Goal: Task Accomplishment & Management: Complete application form

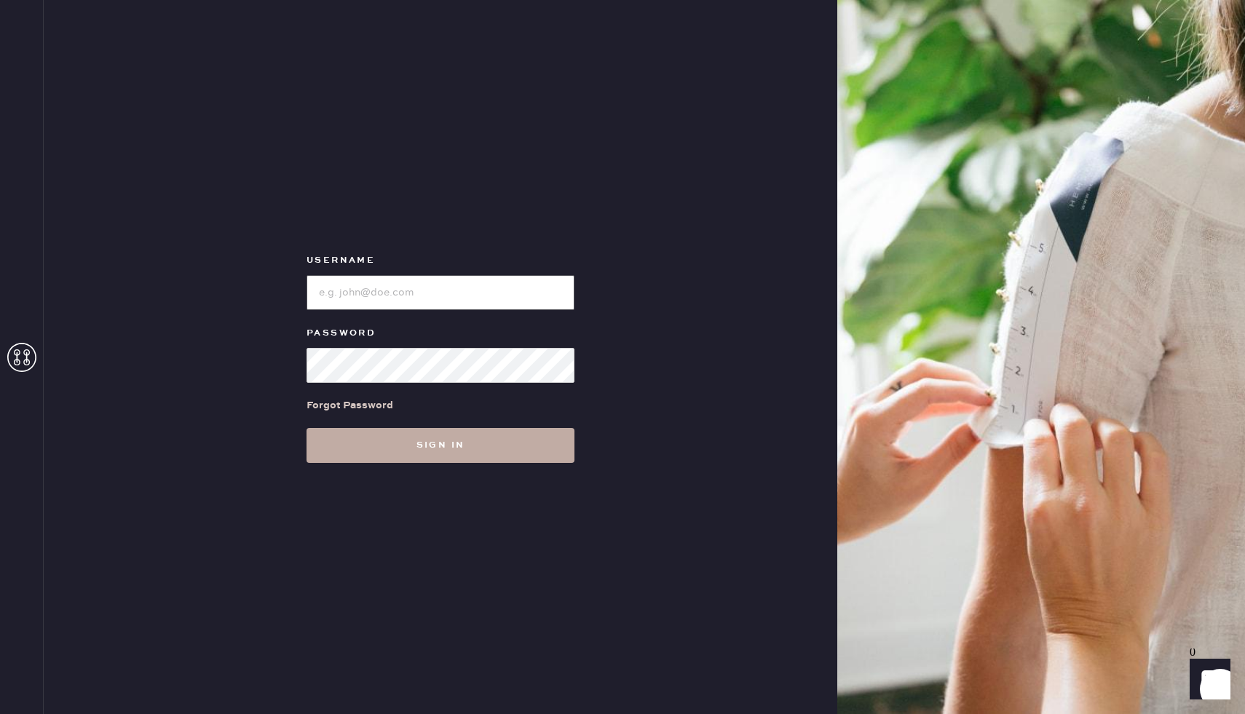
type input "Reformationboston"
click at [428, 457] on button "Sign in" at bounding box center [441, 445] width 268 height 35
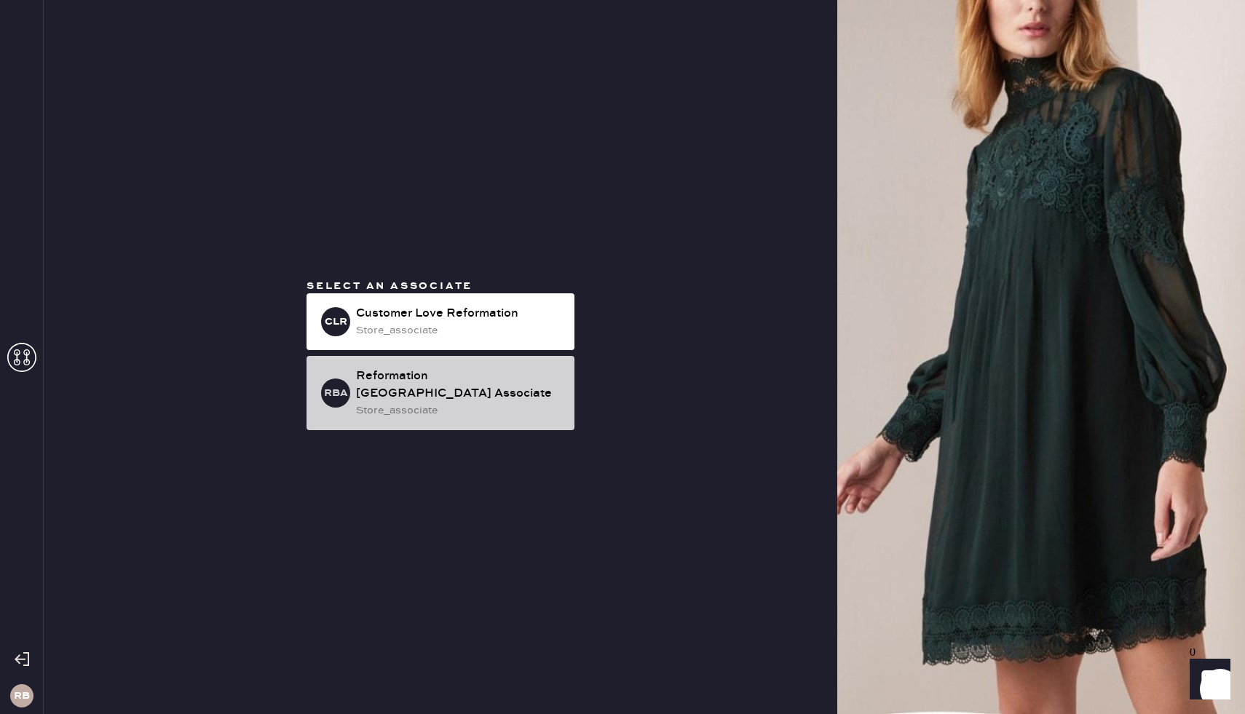
click at [422, 403] on div "store_associate" at bounding box center [459, 411] width 207 height 16
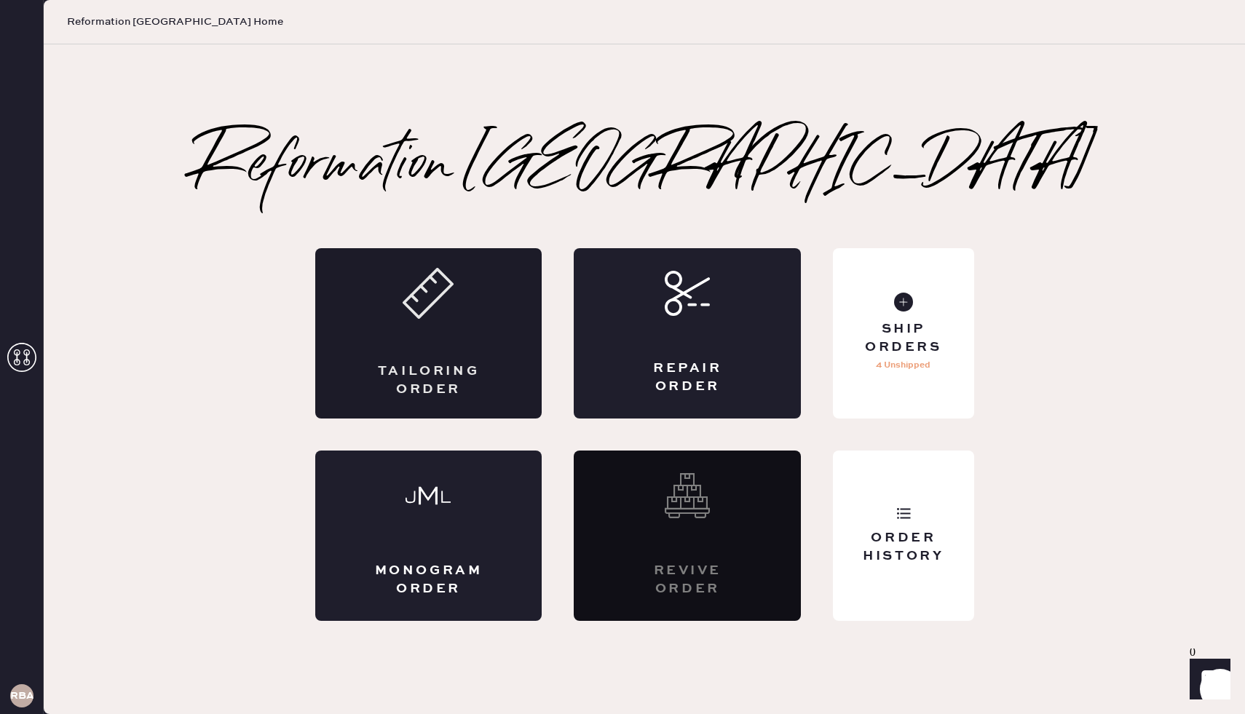
click at [428, 336] on div "Tailoring Order" at bounding box center [428, 333] width 227 height 170
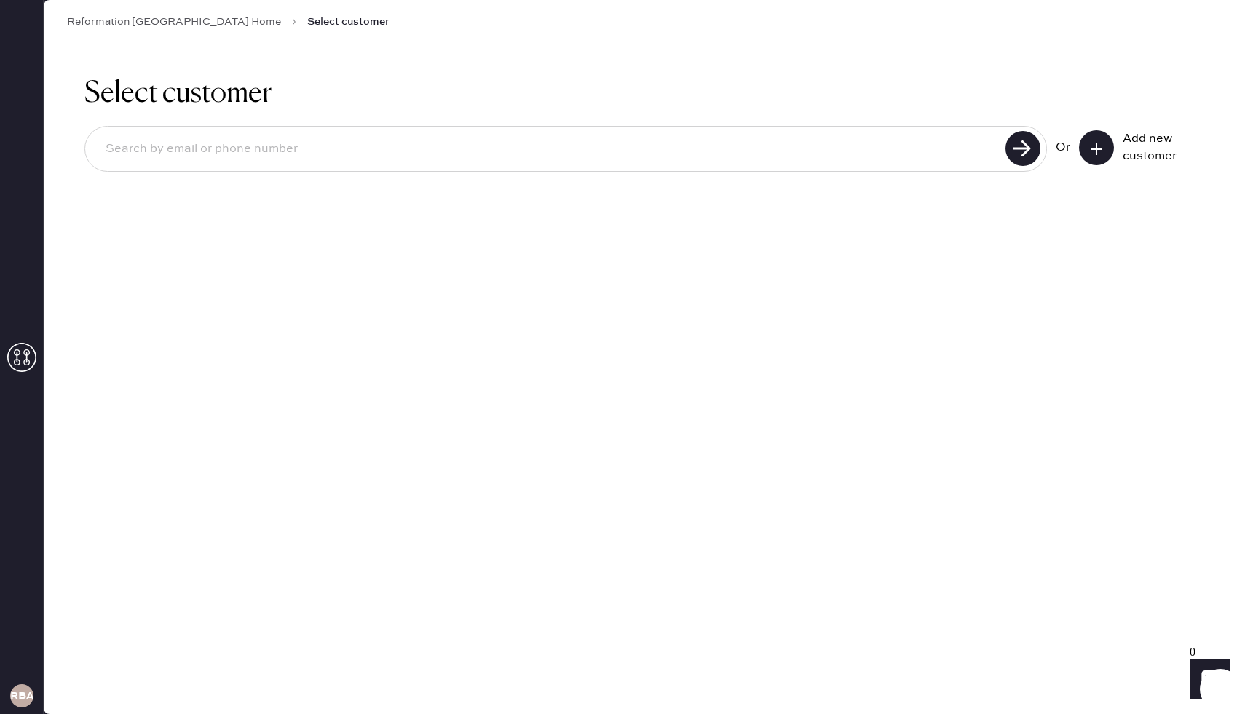
click at [1106, 159] on button at bounding box center [1096, 147] width 35 height 35
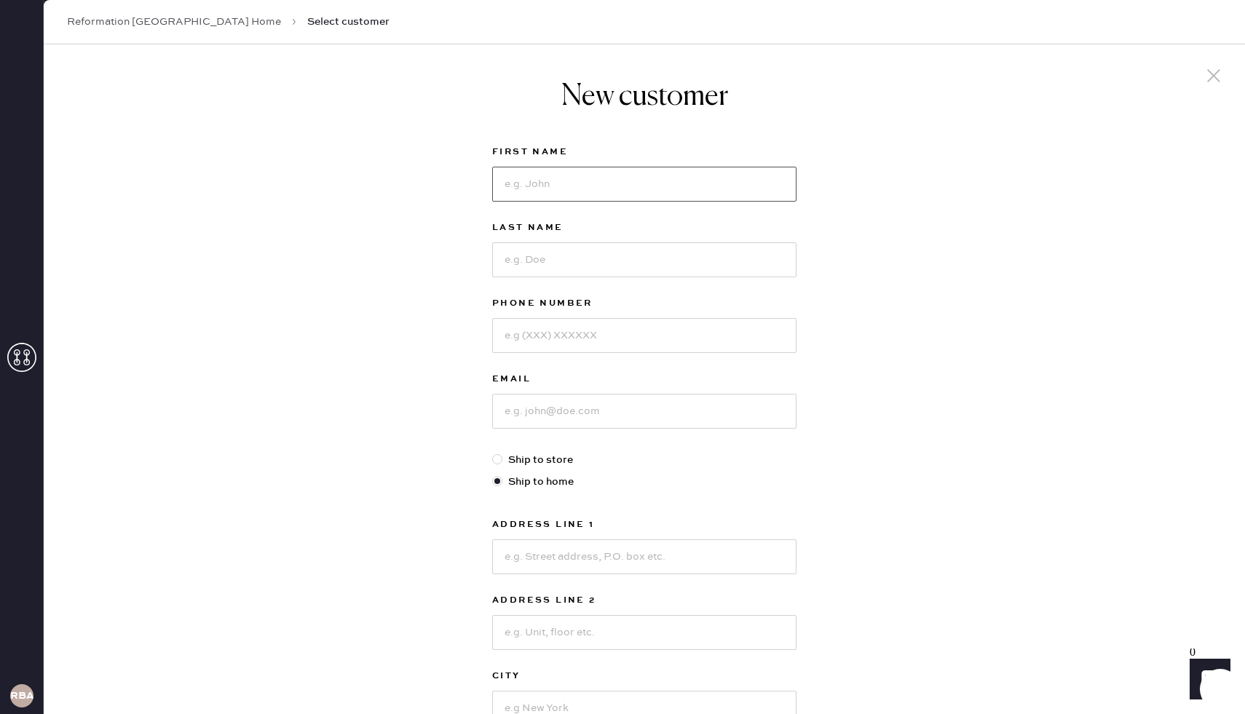
click at [757, 171] on input at bounding box center [644, 184] width 304 height 35
type input "Abigail"
type input "Litle"
type input "5088409696"
click at [521, 253] on input "Litle" at bounding box center [644, 260] width 304 height 35
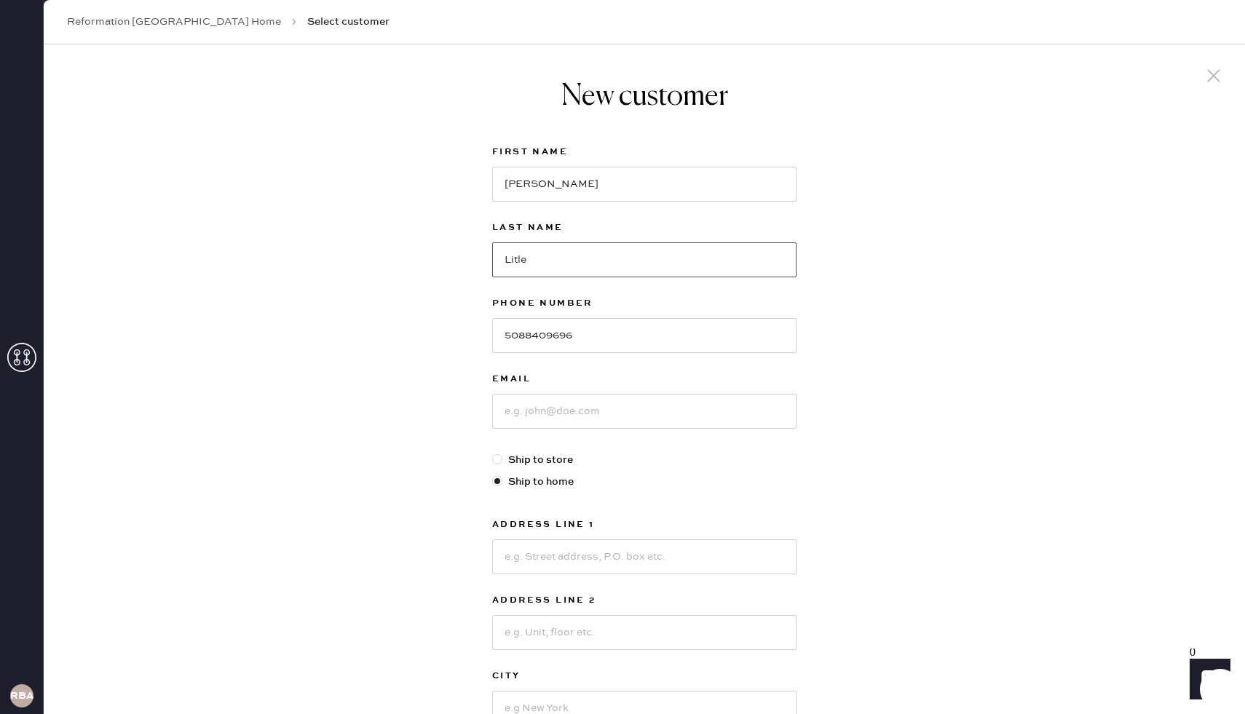
click at [521, 253] on input "Litle" at bounding box center [644, 260] width 304 height 35
type input "Durfee"
click at [536, 396] on input at bounding box center [644, 411] width 304 height 35
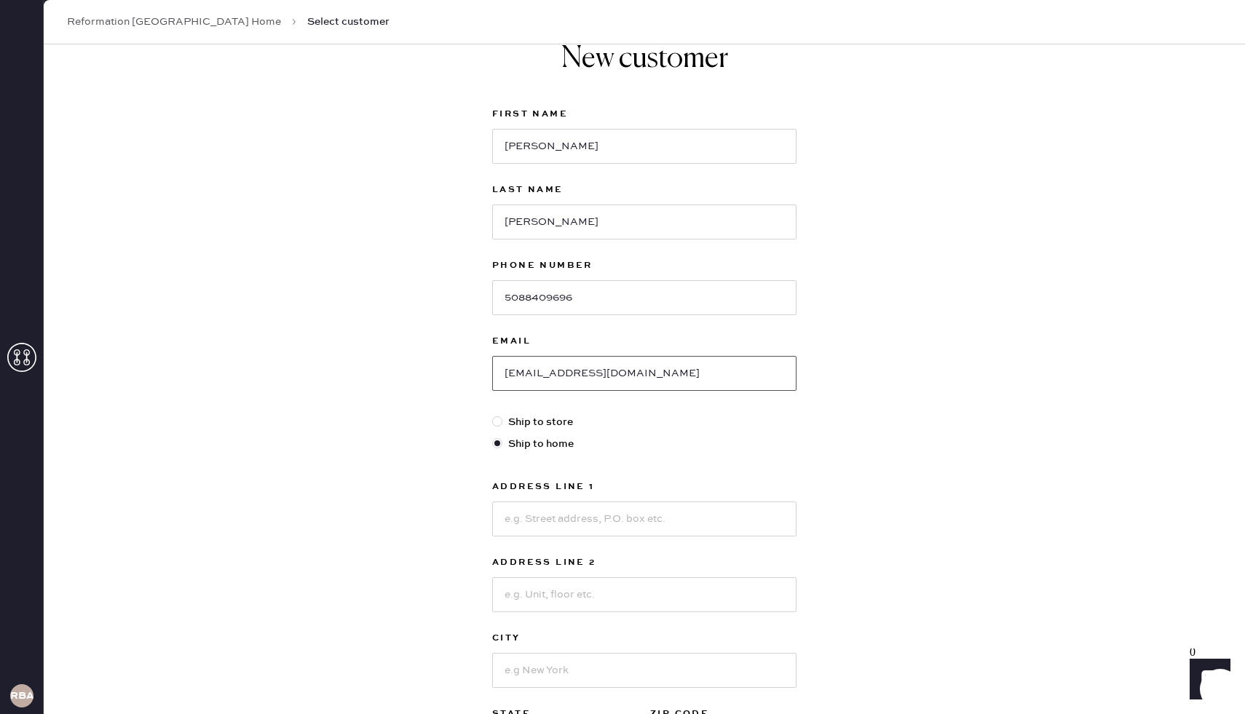
scroll to position [110, 0]
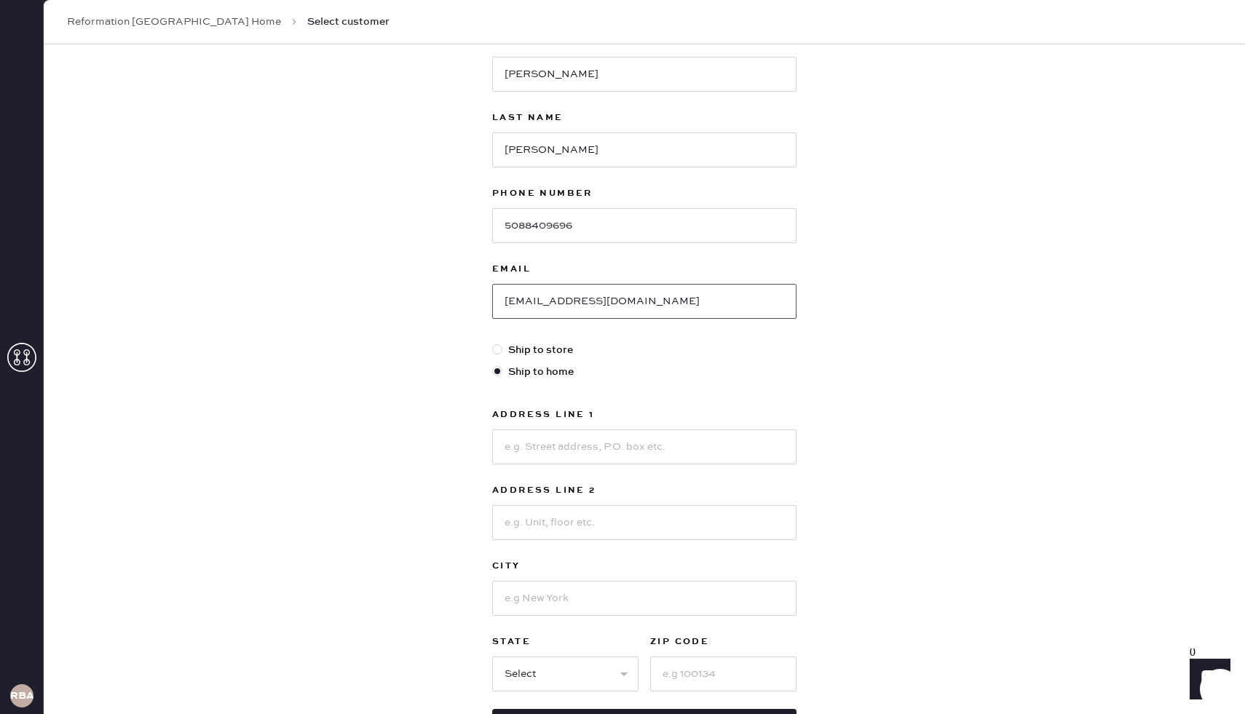
type input "adurfee315@gmail.com"
click at [527, 453] on input at bounding box center [644, 447] width 304 height 35
type input "4"
type input "33 Sleeper St"
type input "Apt 410"
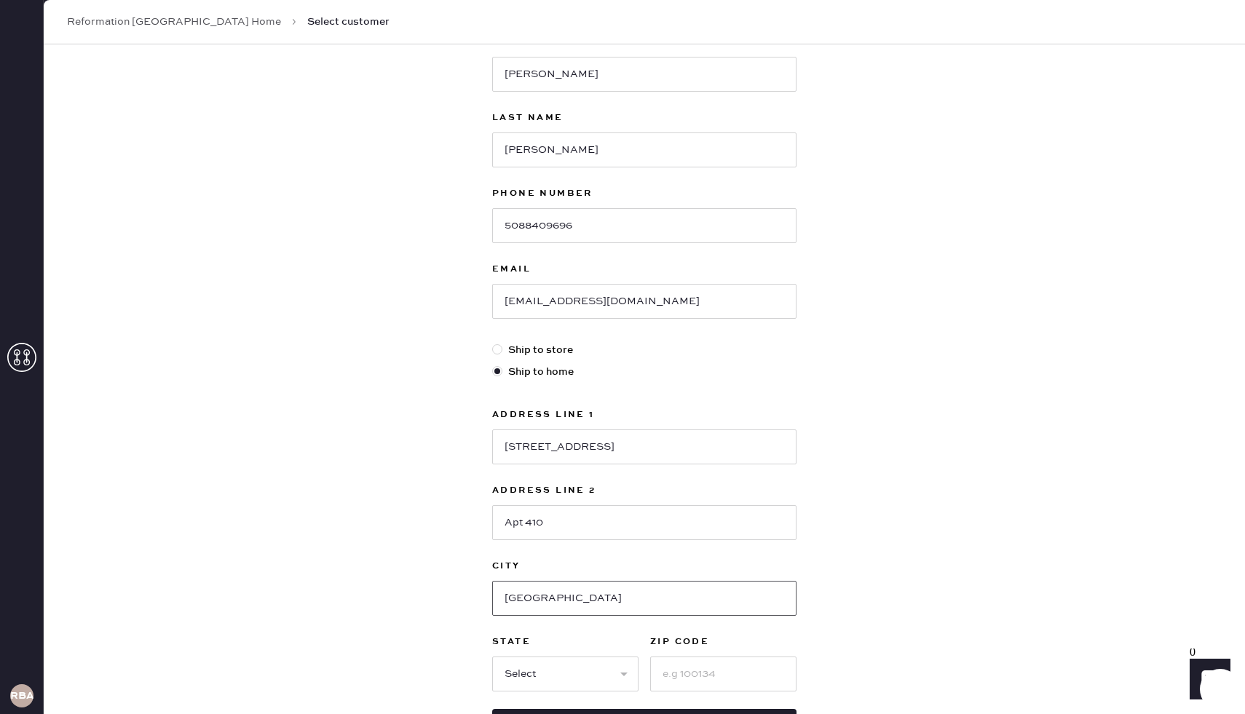
type input "Boston"
select select "MA"
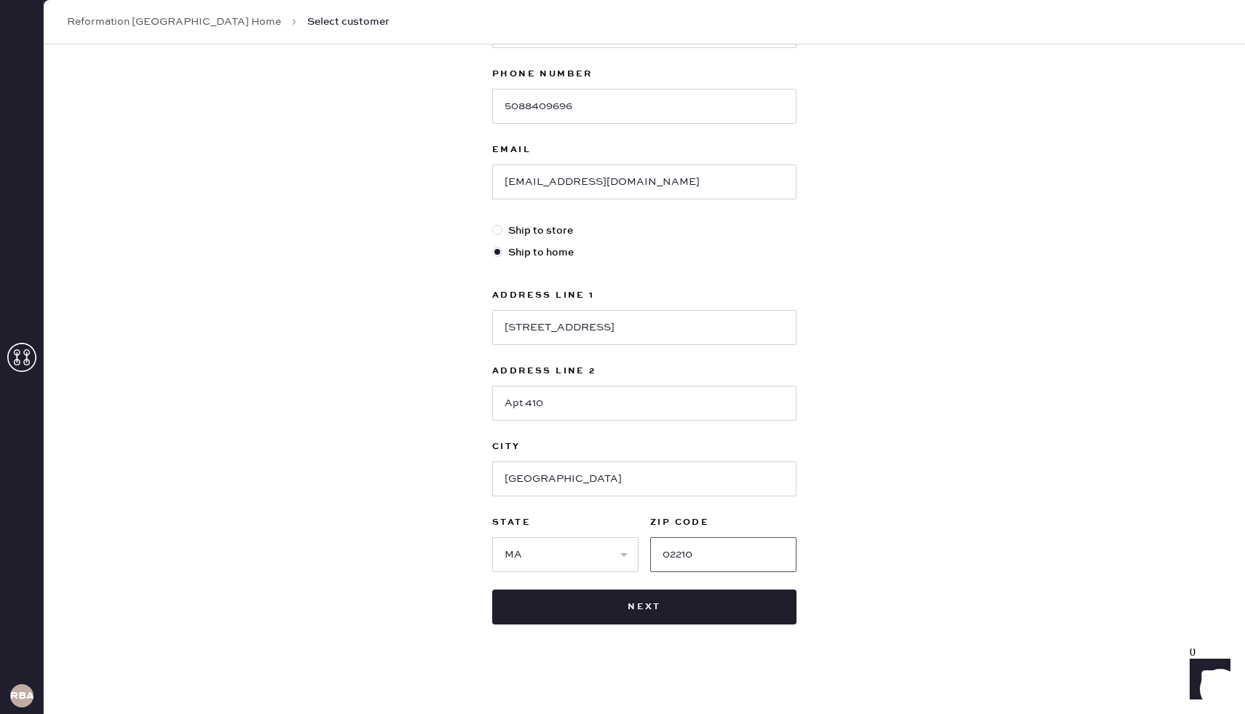
scroll to position [232, 0]
type input "02210"
click at [564, 597] on button "Next" at bounding box center [644, 605] width 304 height 35
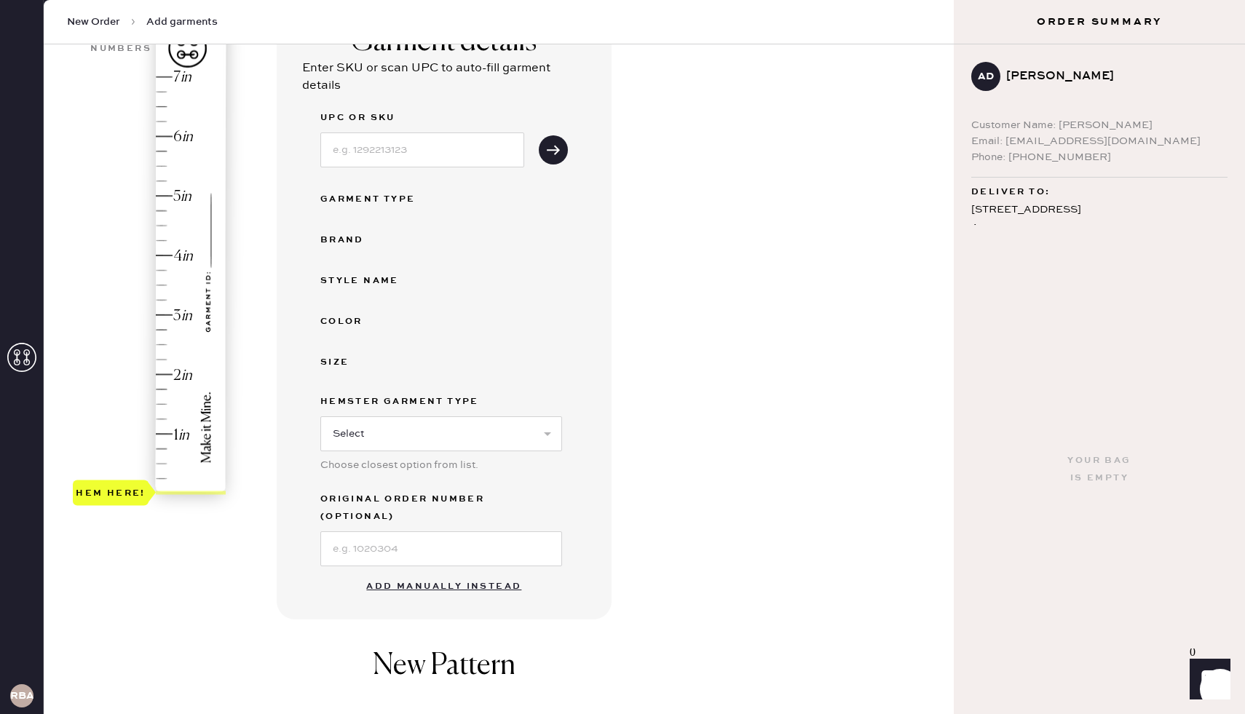
scroll to position [143, 0]
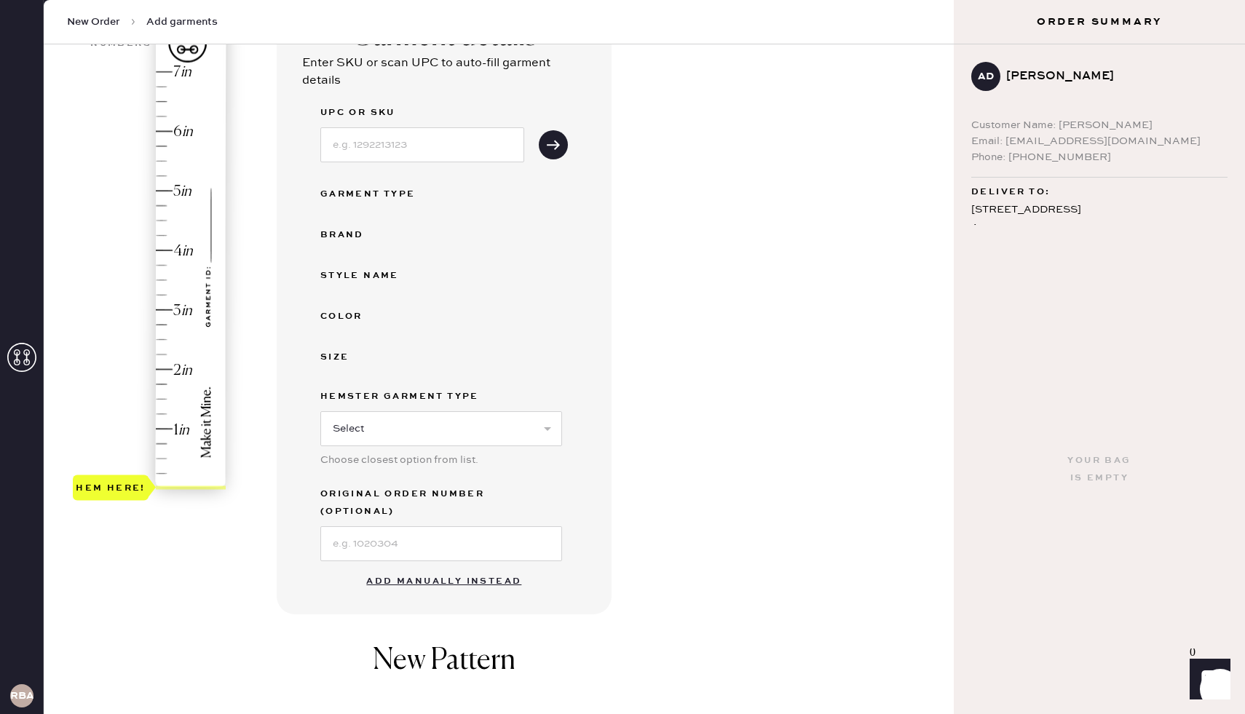
click at [390, 567] on button "Add manually instead" at bounding box center [444, 581] width 173 height 29
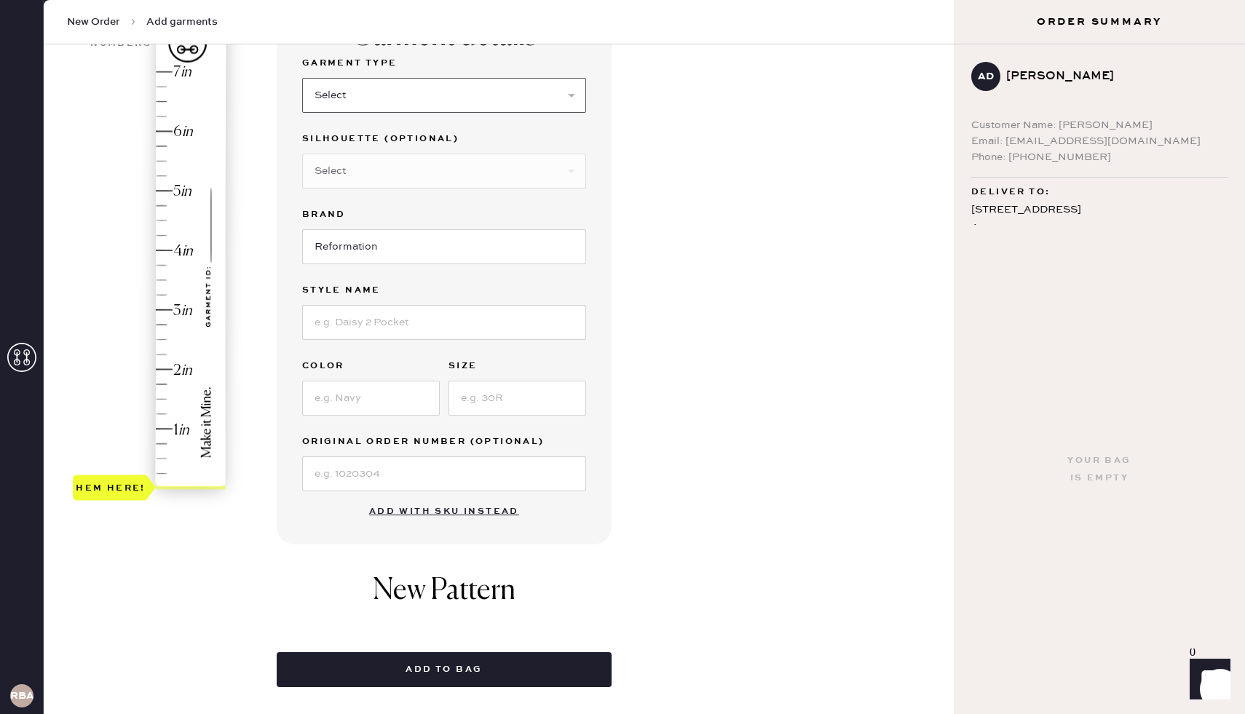
click at [350, 96] on select "Select Basic Skirt Jeans Leggings Pants Shorts Basic Sleeved Dress Basic Sleeve…" at bounding box center [444, 95] width 284 height 35
select select "2"
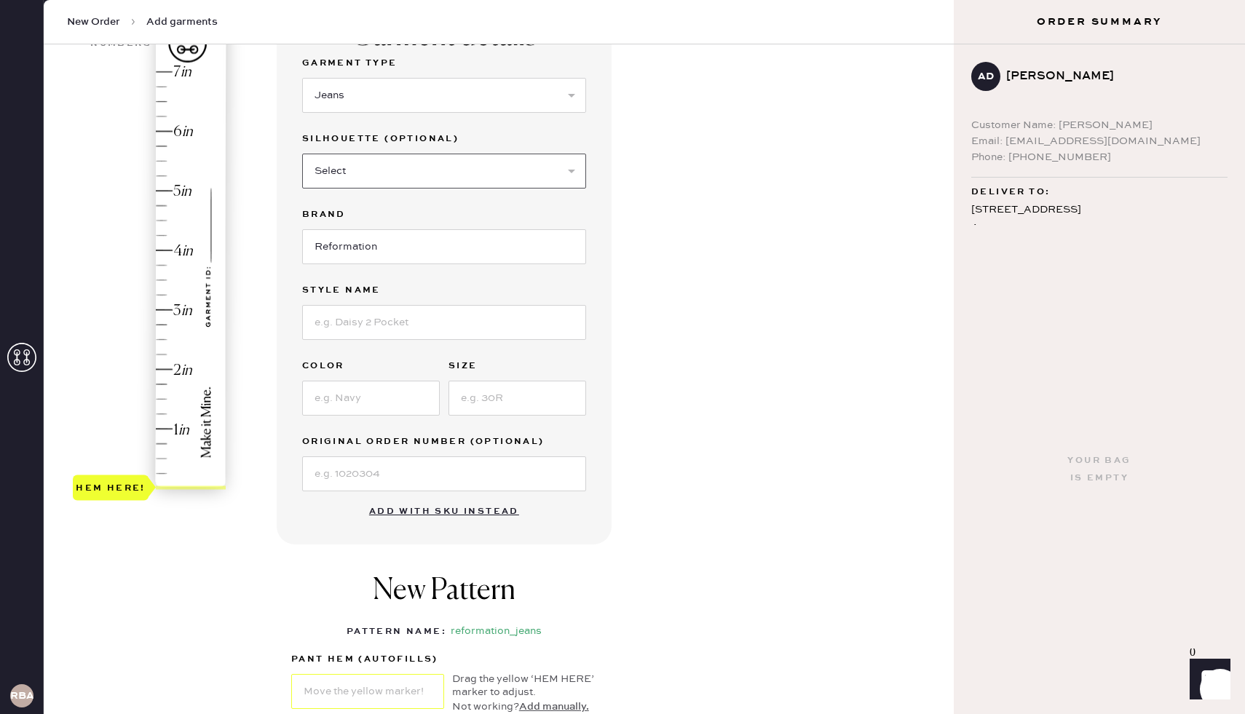
click at [339, 171] on select "Select Shorts Cropped Flare Boot Cut Straight Skinny Other" at bounding box center [444, 171] width 284 height 35
select select "other"
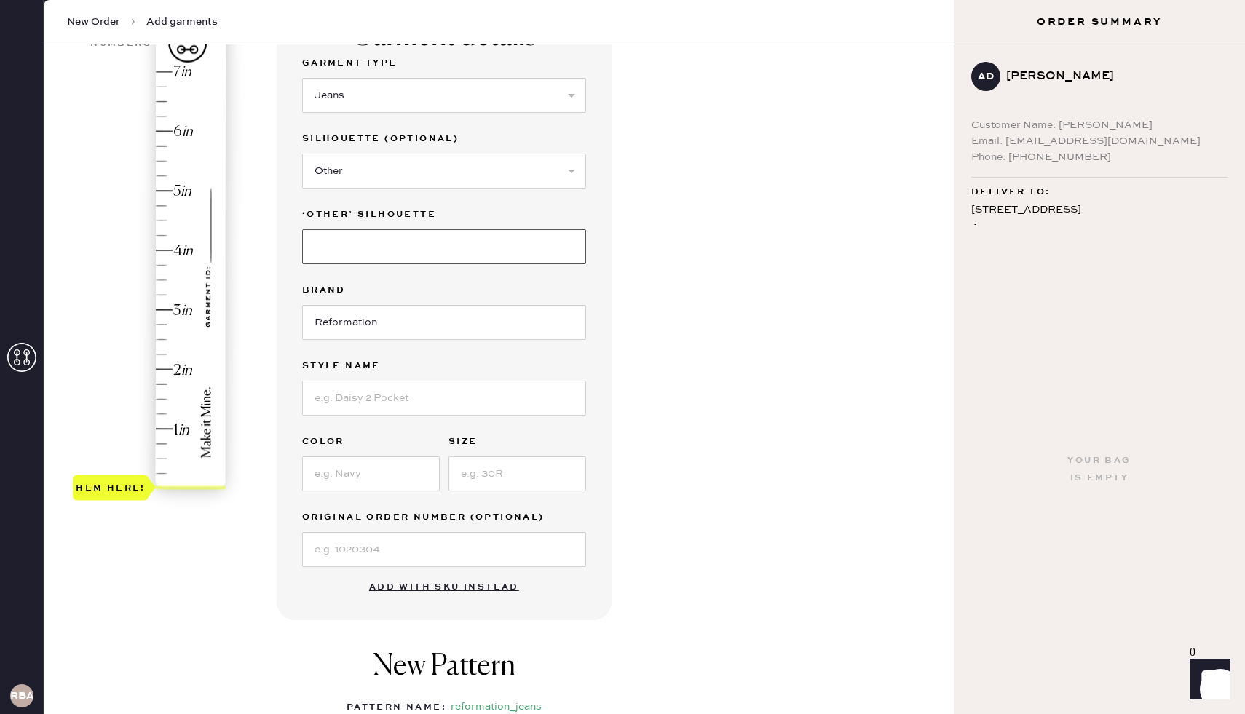
click at [350, 237] on input at bounding box center [444, 246] width 284 height 35
type input "Cary LR Slouchy Wide Leg"
click at [370, 387] on input at bounding box center [444, 398] width 284 height 35
type input "Cary Low Rise slouchy Wide leg Jeans"
type input "Sand Dollar"
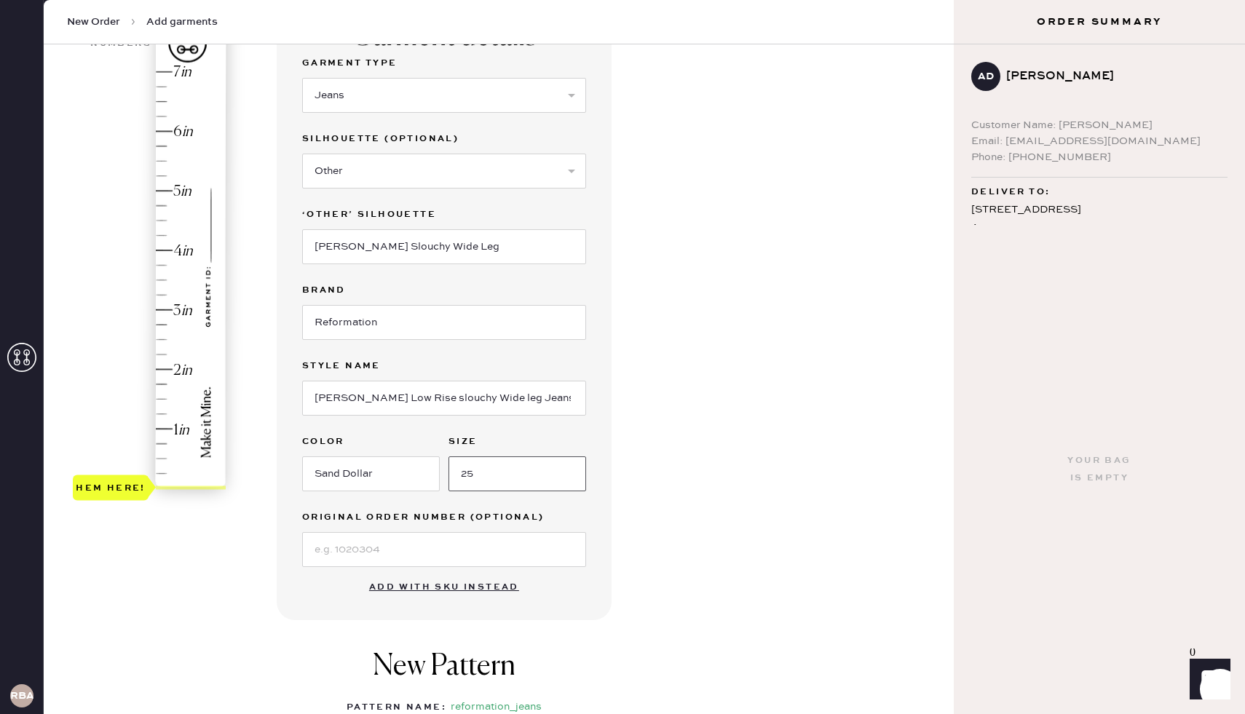
type input "25"
type input "2"
click at [165, 369] on div "Hem here!" at bounding box center [150, 281] width 155 height 430
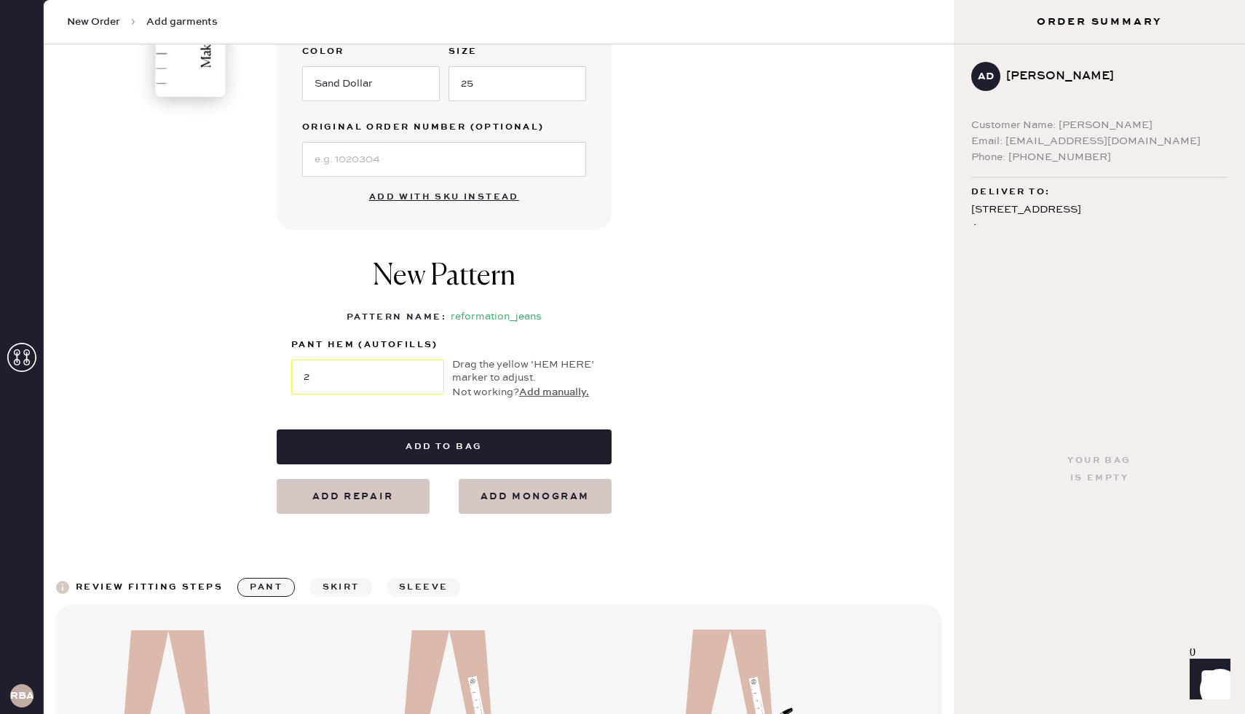
scroll to position [536, 0]
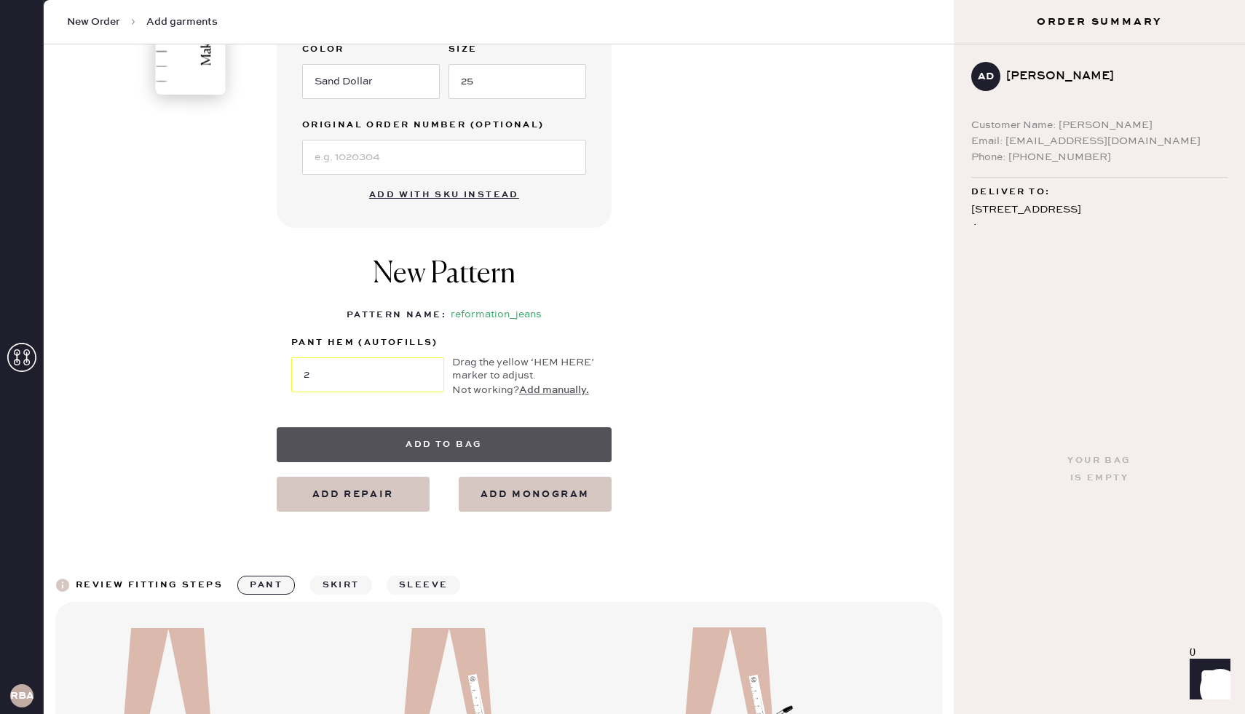
click at [460, 441] on button "Add to bag" at bounding box center [444, 445] width 335 height 35
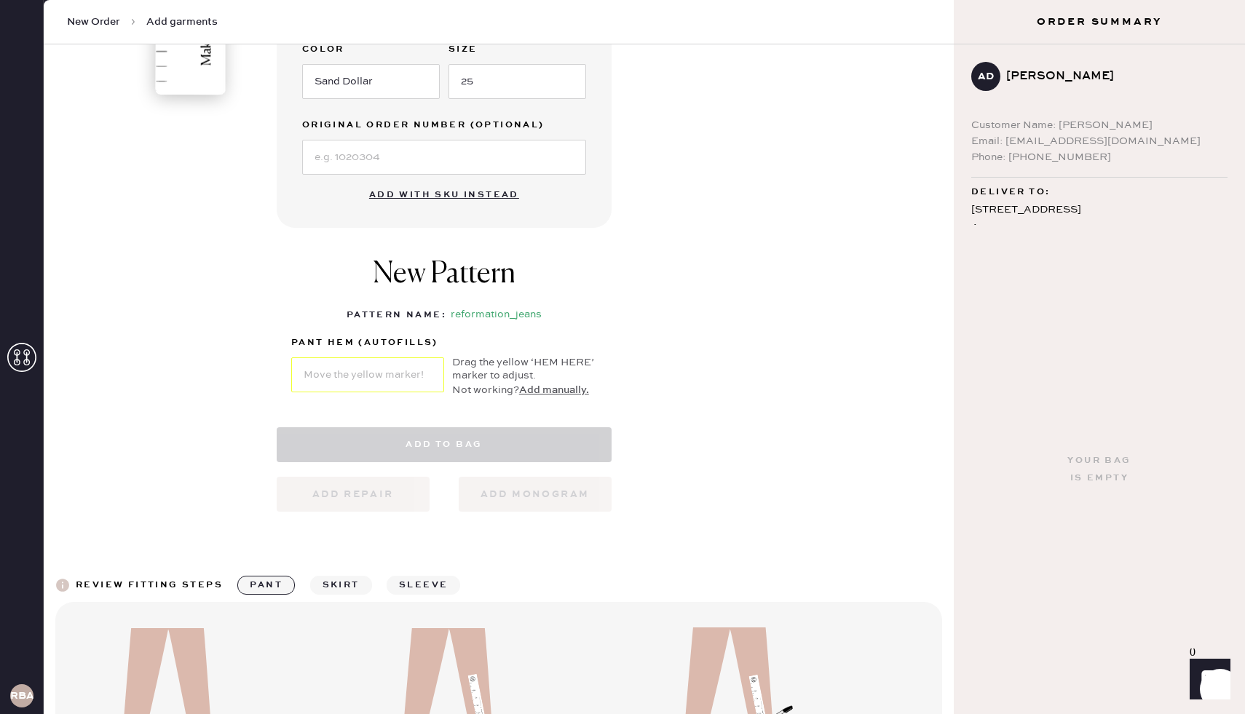
select select "2"
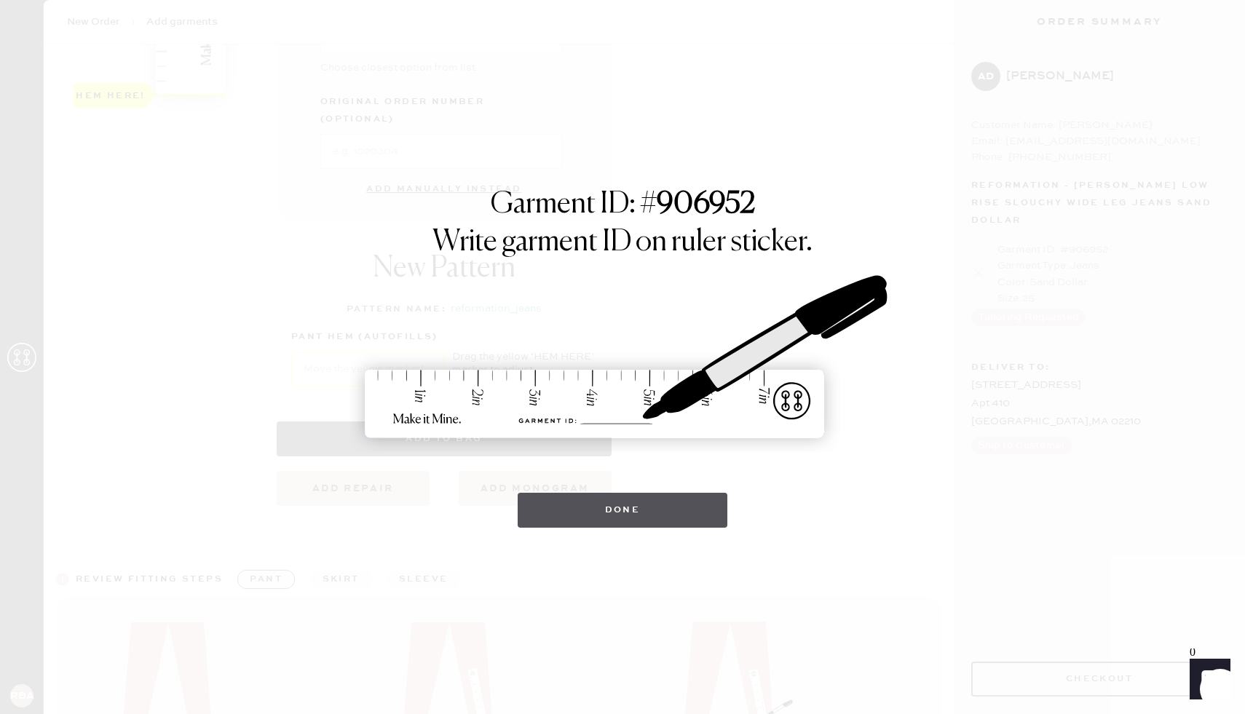
click at [575, 527] on button "Done" at bounding box center [623, 510] width 210 height 35
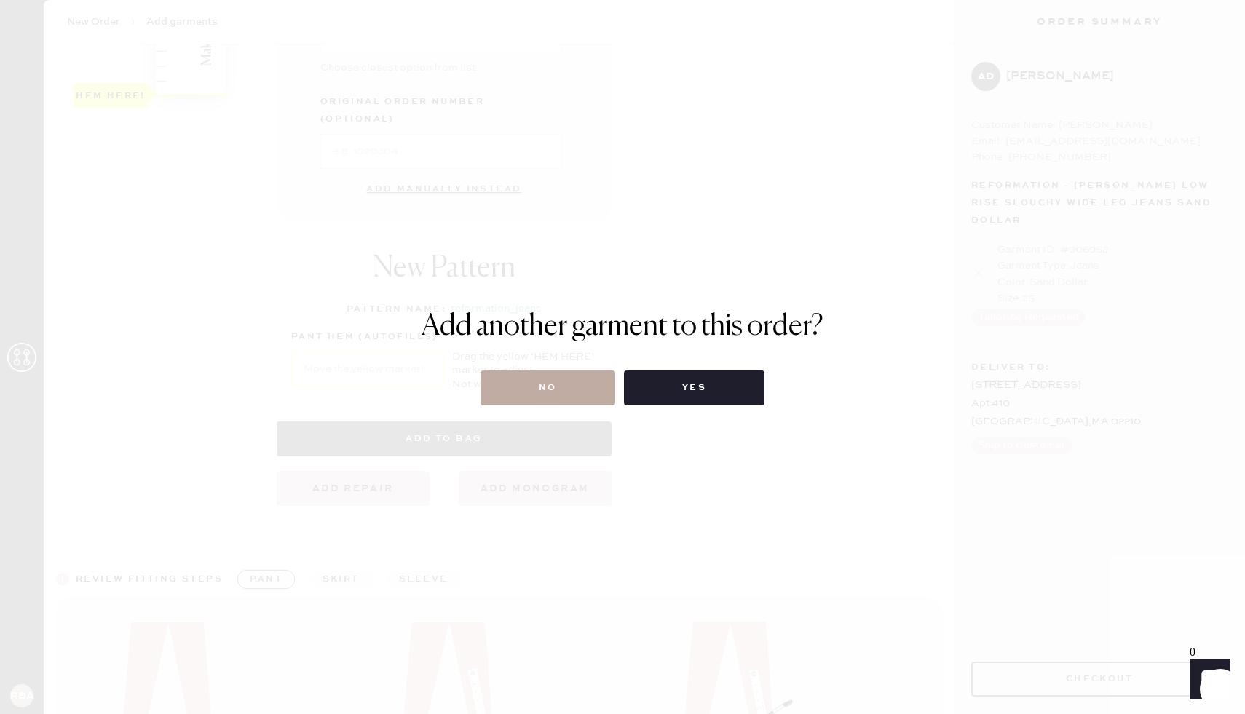
click at [550, 383] on button "No" at bounding box center [548, 388] width 135 height 35
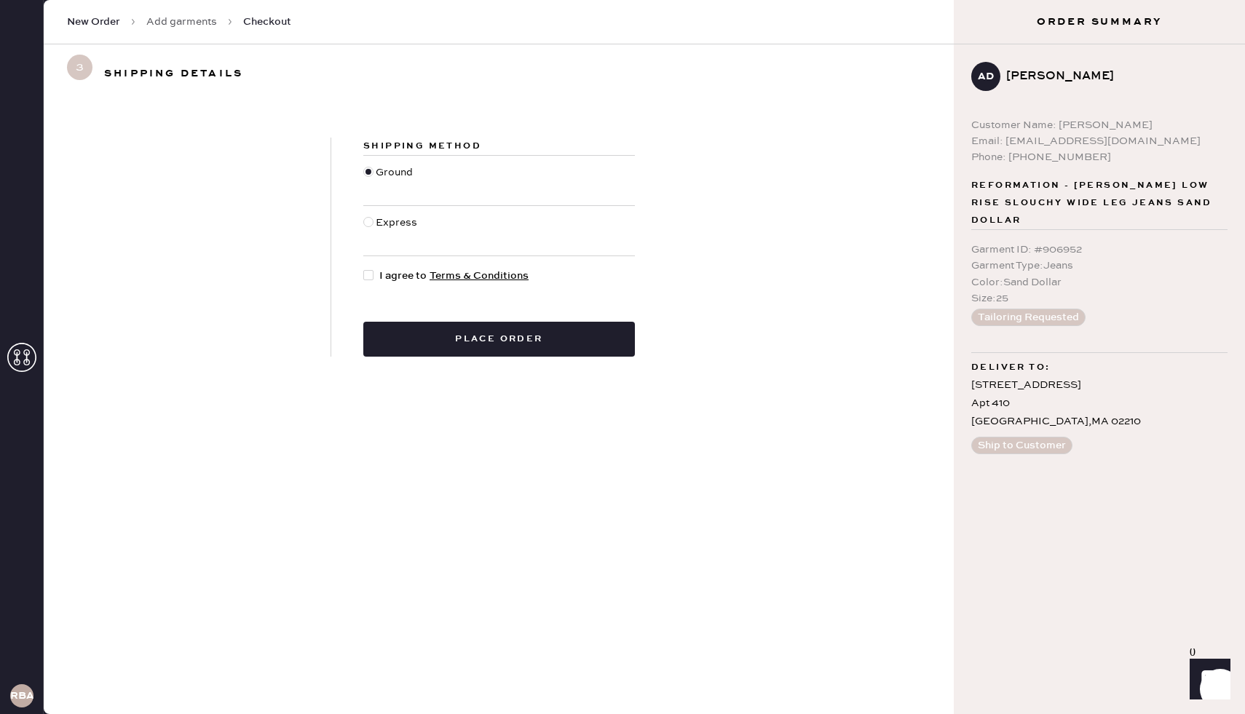
click at [371, 282] on div at bounding box center [371, 276] width 16 height 16
click at [364, 269] on input "I agree to Terms & Conditions" at bounding box center [363, 268] width 1 height 1
checkbox input "true"
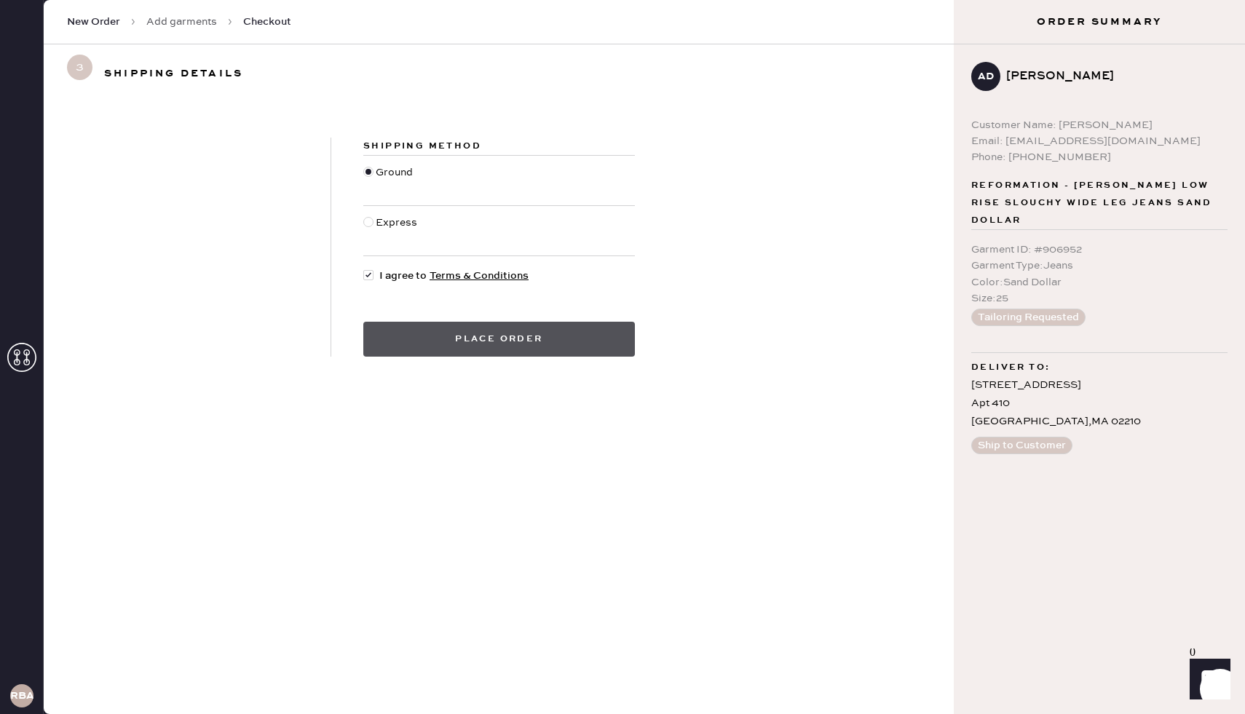
click at [433, 338] on button "Place order" at bounding box center [499, 339] width 272 height 35
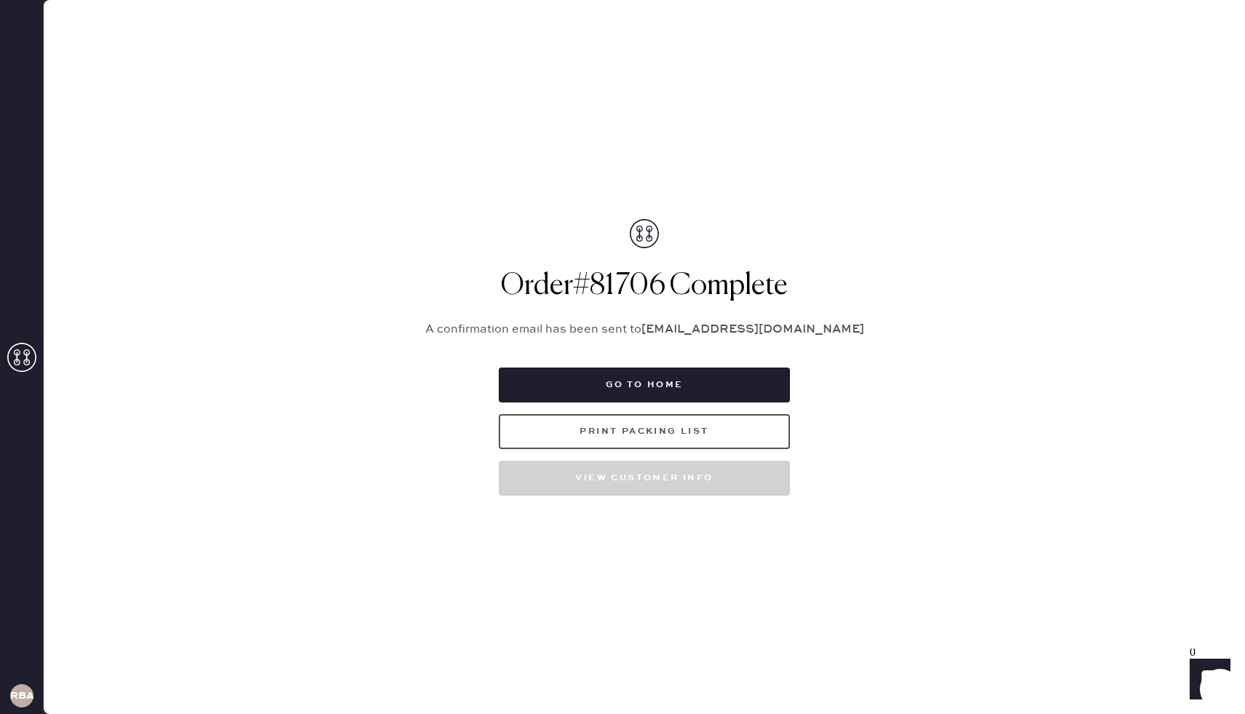
click at [583, 444] on button "Print Packing List" at bounding box center [644, 431] width 291 height 35
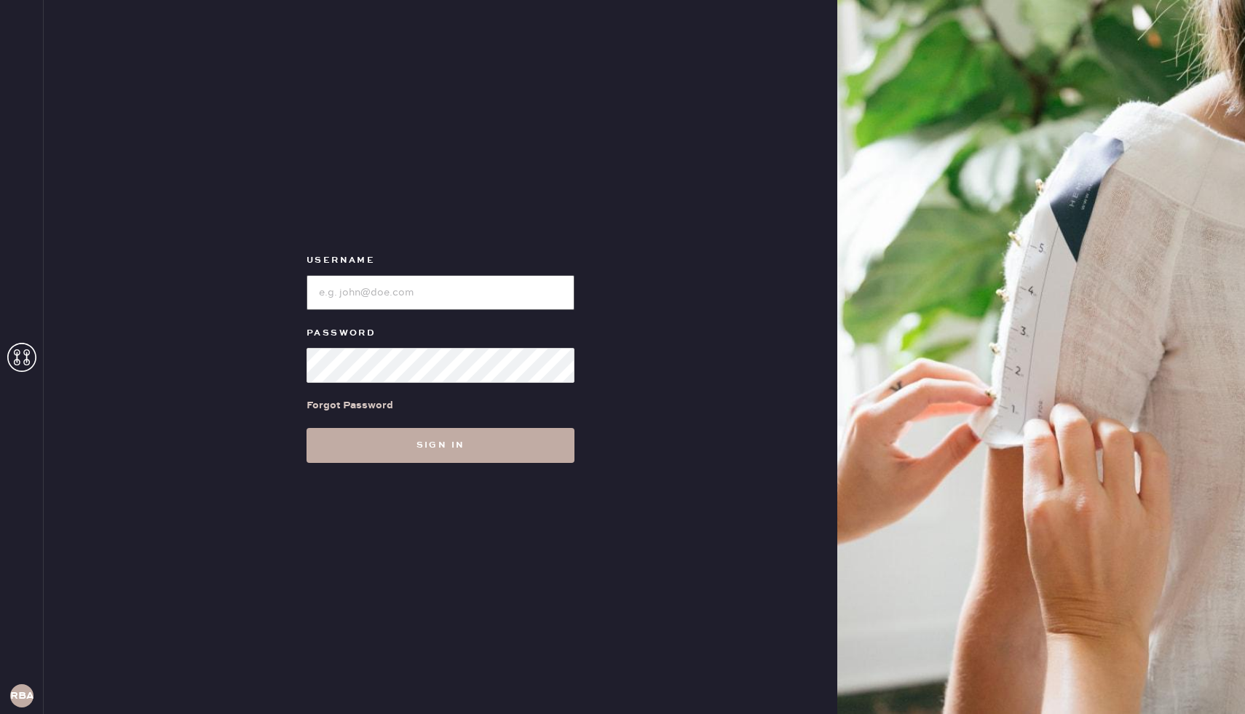
type input "Reformationboston"
click at [340, 453] on button "Sign in" at bounding box center [441, 445] width 268 height 35
